Goal: Information Seeking & Learning: Learn about a topic

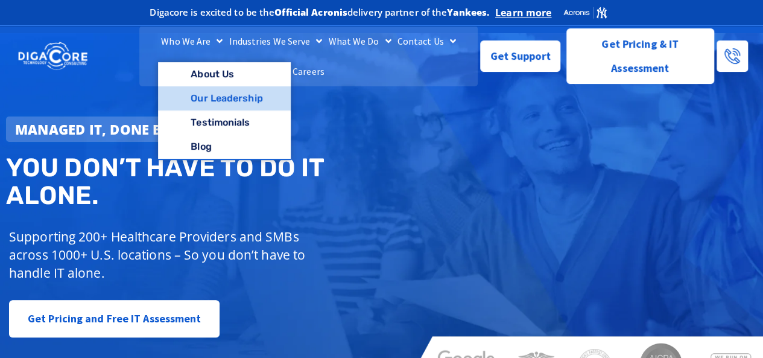
click at [208, 109] on link "Our Leadership" at bounding box center [224, 98] width 132 height 24
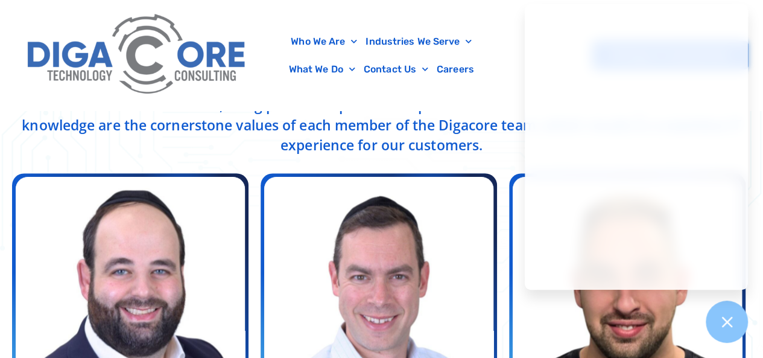
scroll to position [543, 0]
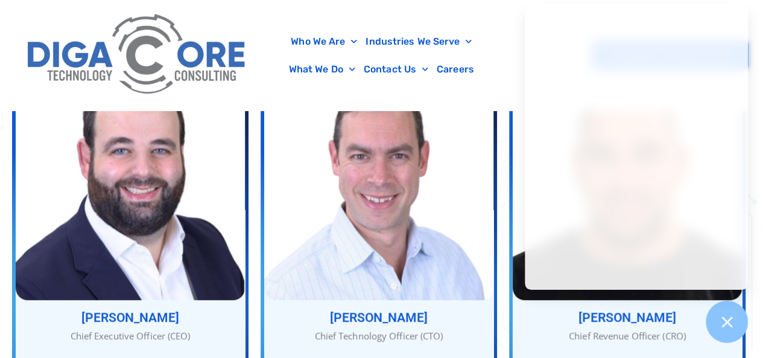
click at [256, 85] on div at bounding box center [137, 55] width 244 height 110
click at [737, 328] on div at bounding box center [727, 322] width 44 height 44
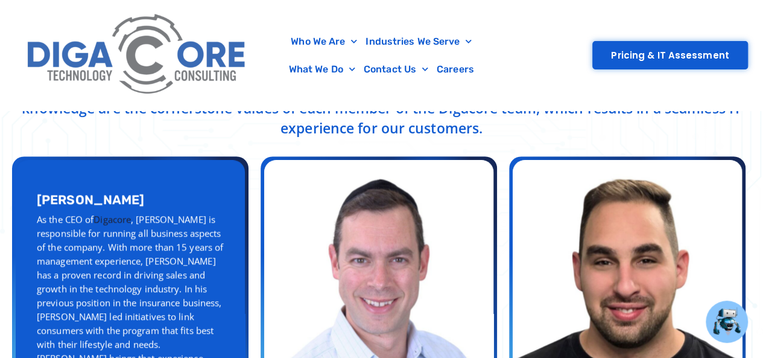
scroll to position [483, 0]
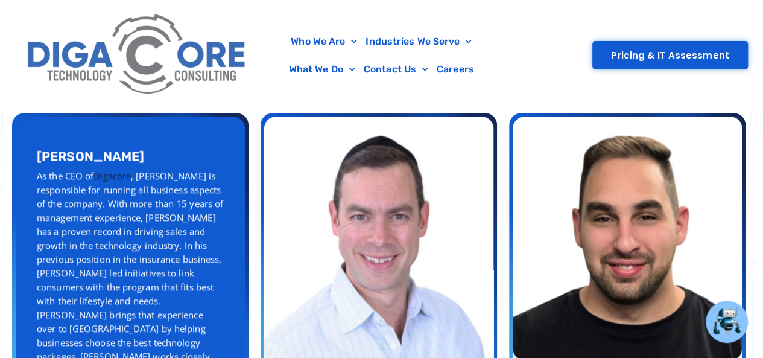
drag, startPoint x: 35, startPoint y: 149, endPoint x: 112, endPoint y: 151, distance: 77.3
click at [112, 151] on div "Abe Kramer As the CEO of Digacore , Abe is responsible for running all business…" at bounding box center [130, 277] width 229 height 322
click at [127, 170] on link "Digacore" at bounding box center [112, 176] width 37 height 12
click at [31, 154] on div "Abe Kramer As the CEO of Digacore , Abe is responsible for running all business…" at bounding box center [130, 277] width 229 height 322
click at [27, 142] on div "Abe Kramer As the CEO of Digacore , Abe is responsible for running all business…" at bounding box center [130, 277] width 229 height 322
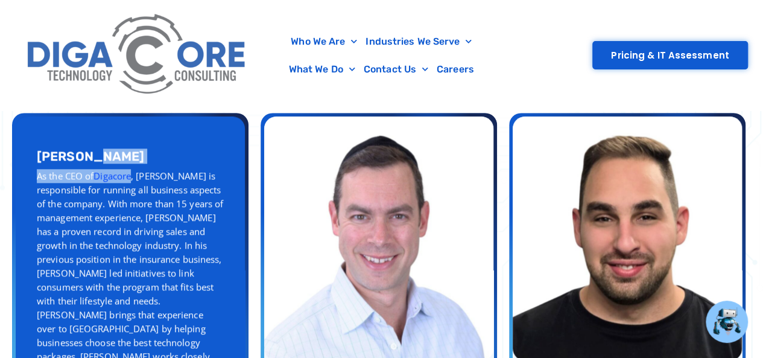
drag, startPoint x: 27, startPoint y: 142, endPoint x: 134, endPoint y: 170, distance: 110.3
click at [134, 170] on div "Abe Kramer As the CEO of Digacore , Abe is responsible for running all business…" at bounding box center [130, 277] width 229 height 322
